Goal: Information Seeking & Learning: Check status

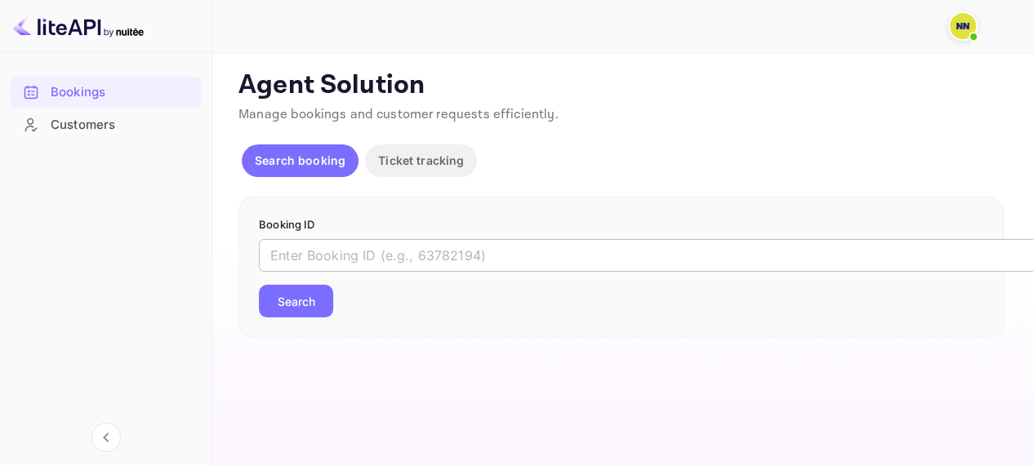
click at [403, 242] on input "text" at bounding box center [667, 255] width 816 height 33
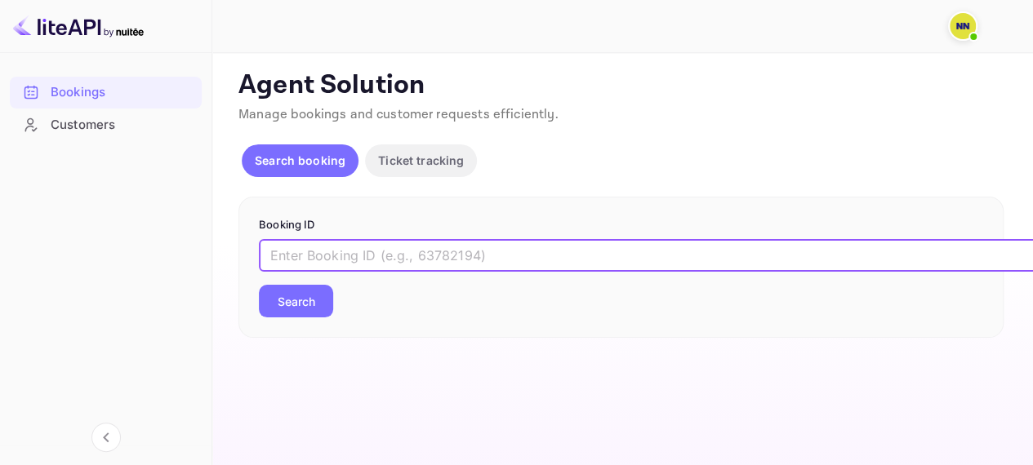
paste input "9616990"
type input "9616990"
click at [305, 305] on button "Search" at bounding box center [296, 301] width 74 height 33
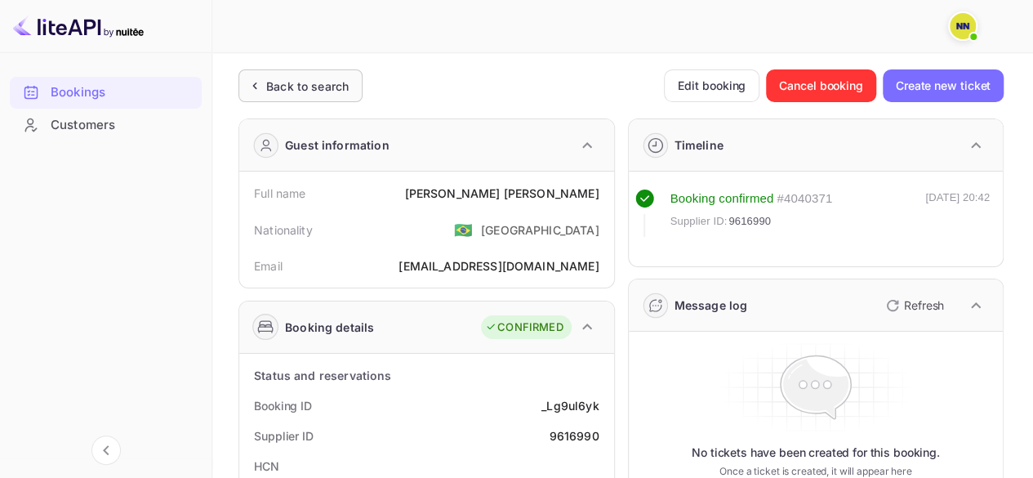
click at [307, 84] on div "Back to search" at bounding box center [307, 86] width 82 height 17
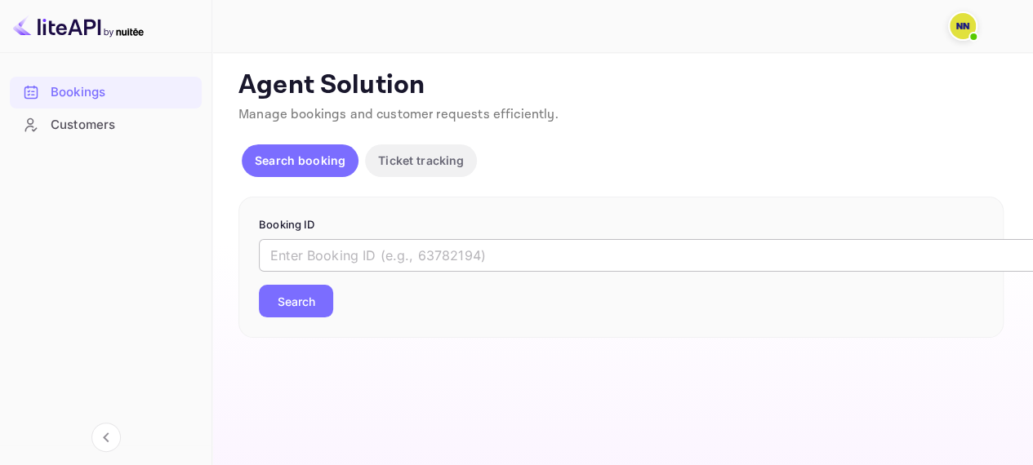
click at [347, 256] on input "text" at bounding box center [667, 255] width 816 height 33
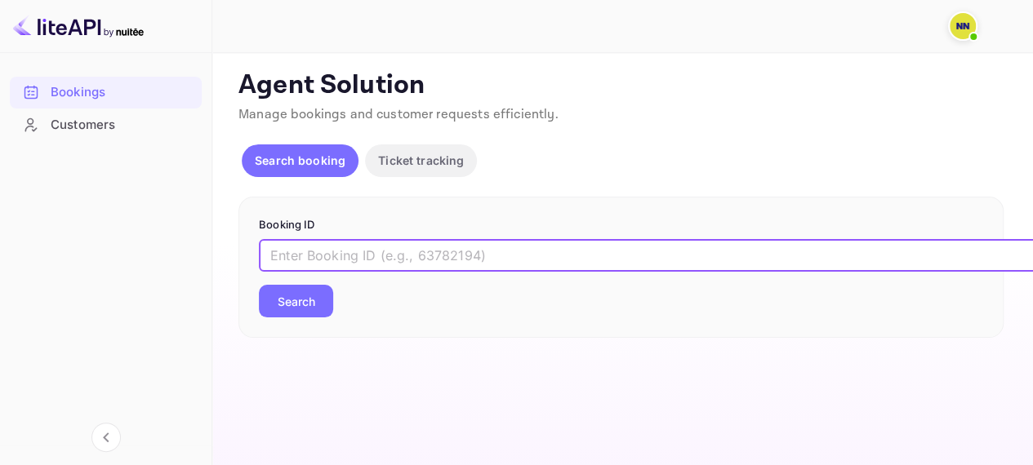
paste input "7424128"
type input "7424128"
click at [307, 282] on div "7424128 ​ Search" at bounding box center [621, 278] width 724 height 78
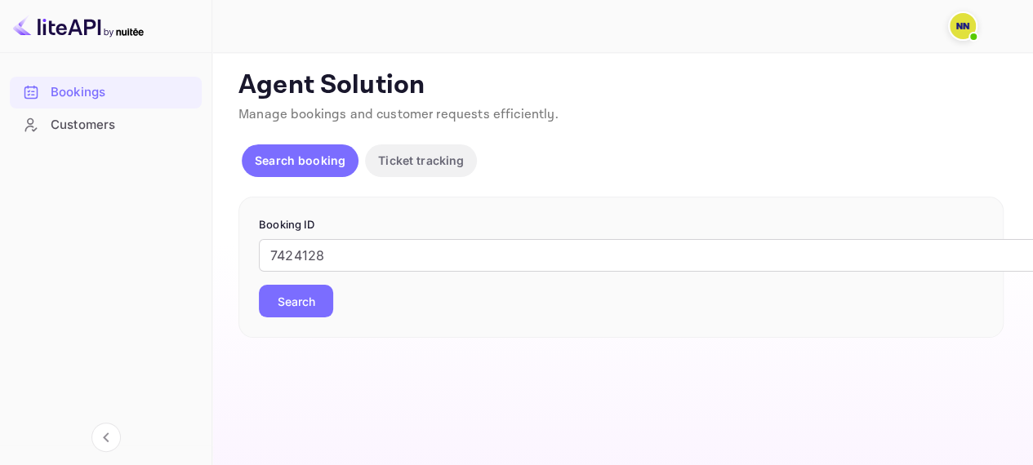
click at [306, 287] on button "Search" at bounding box center [296, 301] width 74 height 33
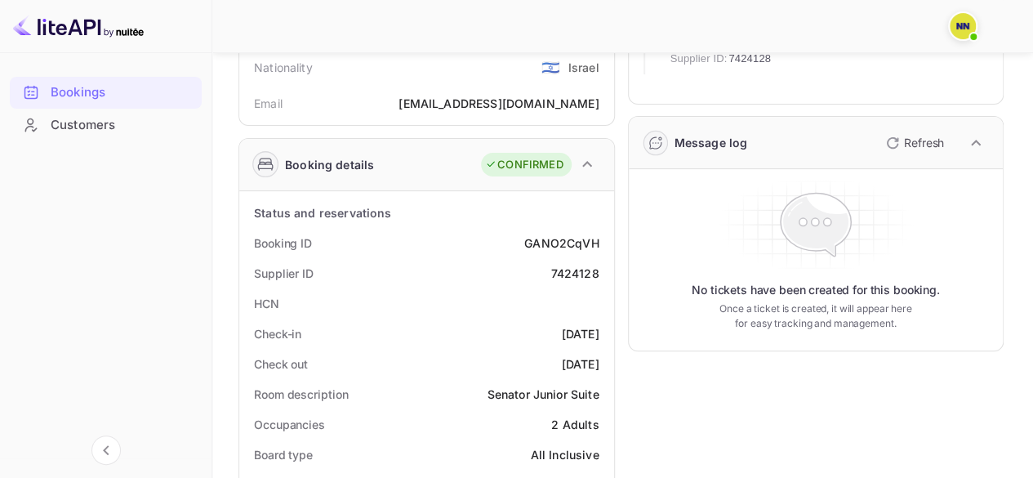
scroll to position [163, 0]
